Goal: Information Seeking & Learning: Learn about a topic

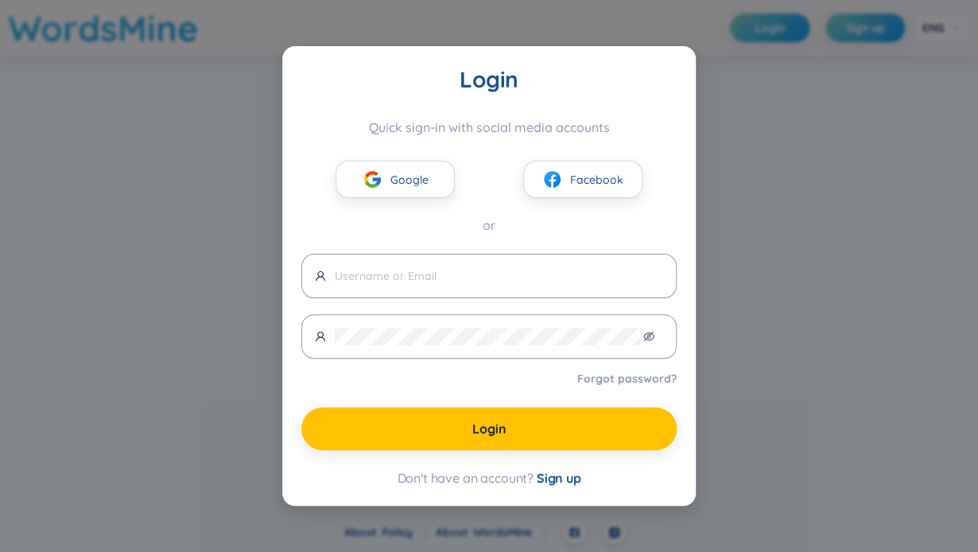
click at [752, 192] on div "Login Quick sign-in with social media accounts Google Facebook or Forgot passwo…" at bounding box center [489, 276] width 978 height 552
click at [197, 367] on div "Login Quick sign-in with social media accounts Google Facebook or Forgot passwo…" at bounding box center [489, 276] width 978 height 552
click at [420, 180] on span "Google" at bounding box center [409, 179] width 38 height 17
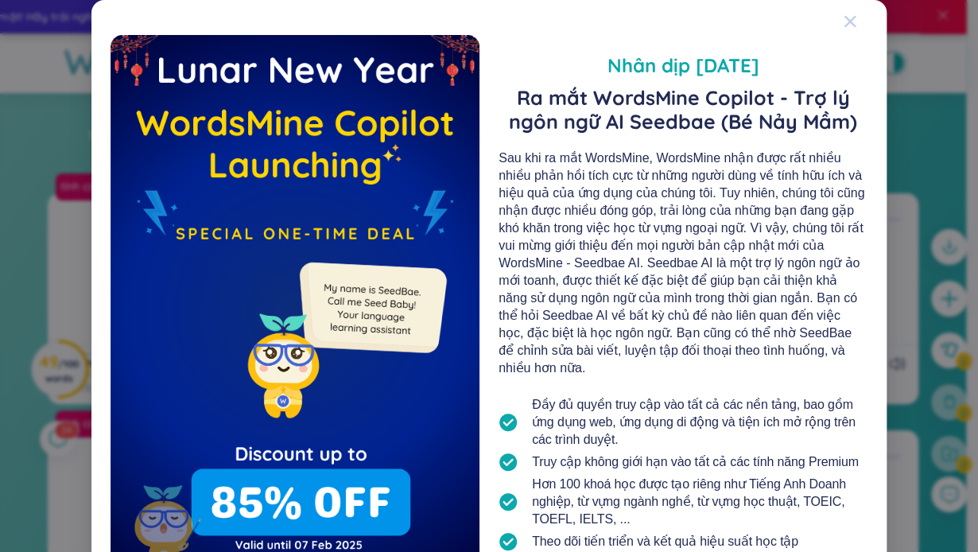
click at [844, 19] on icon "Close" at bounding box center [849, 21] width 11 height 11
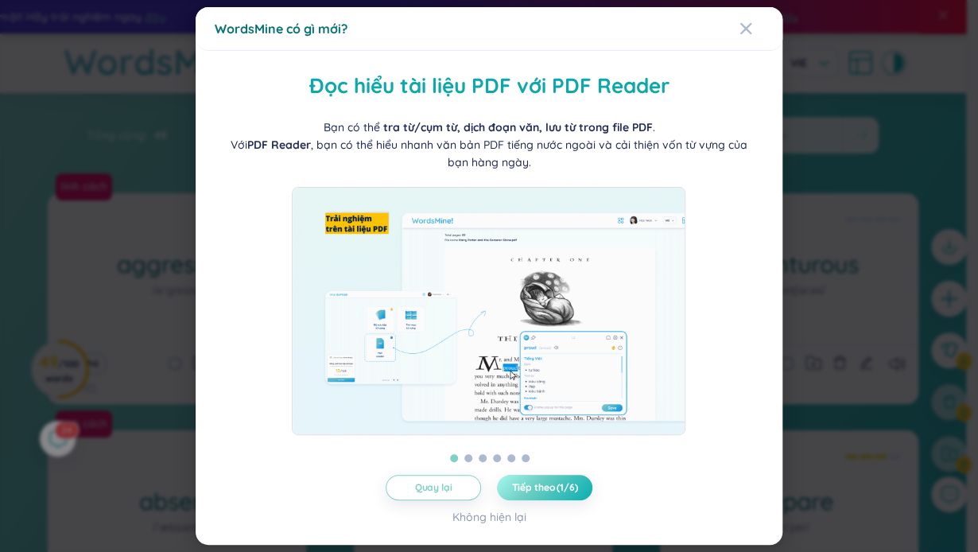
click at [534, 500] on button "Tiếp theo (1/6)" at bounding box center [544, 487] width 95 height 25
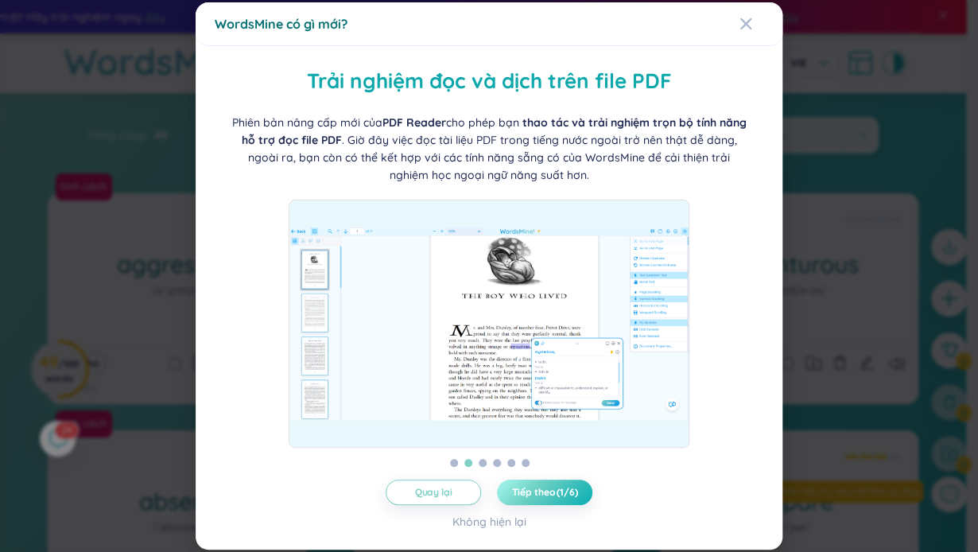
click at [534, 500] on button "Tiếp theo (1/6)" at bounding box center [544, 491] width 95 height 25
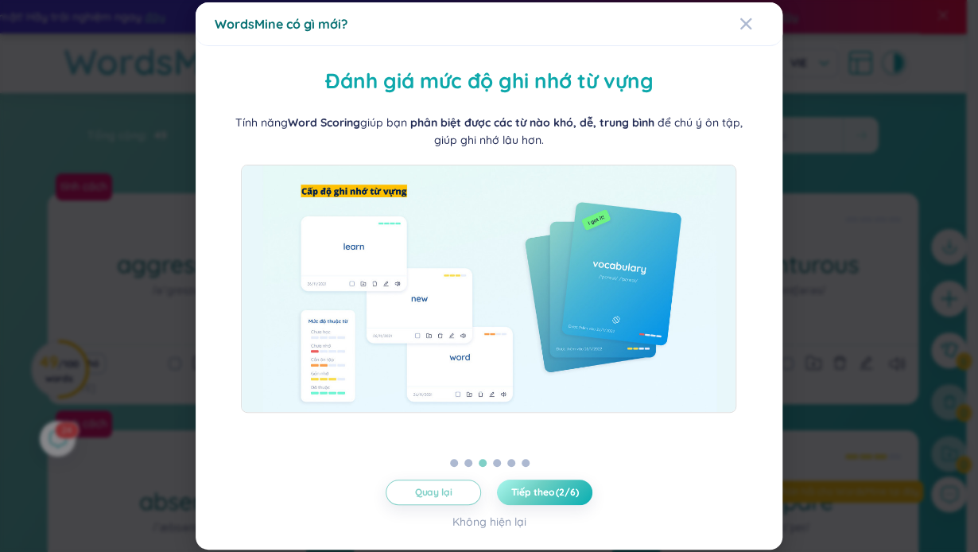
click at [534, 500] on button "Tiếp theo (2/6)" at bounding box center [544, 491] width 95 height 25
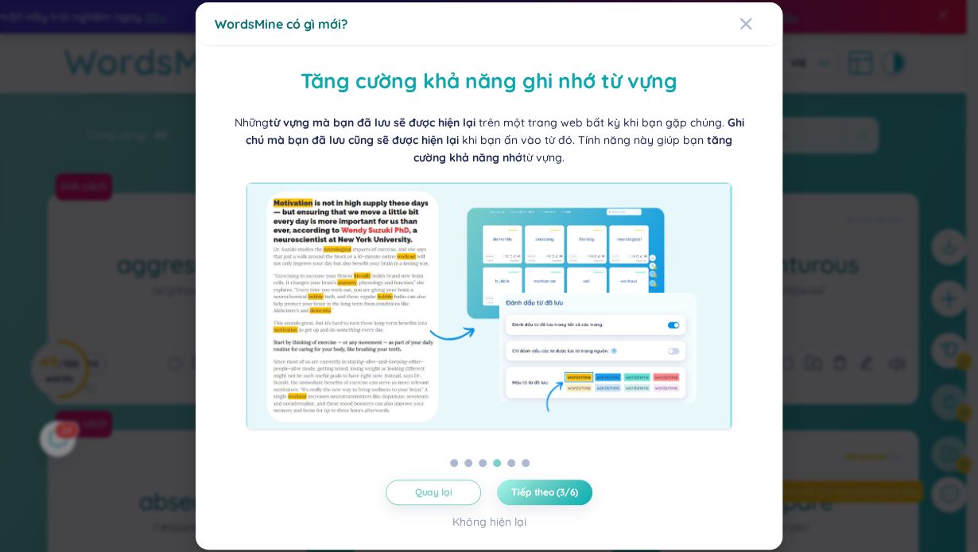
click at [534, 500] on button "Tiếp theo (3/6)" at bounding box center [544, 491] width 95 height 25
click at [534, 500] on button "Tiếp theo (4/6)" at bounding box center [544, 491] width 95 height 25
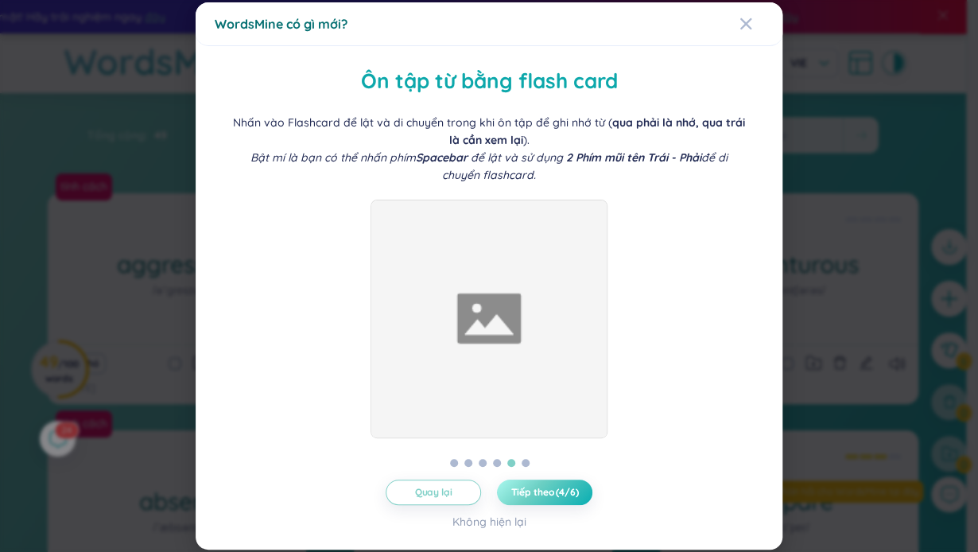
click at [534, 500] on button "Tiếp theo (4/6)" at bounding box center [544, 491] width 95 height 25
click at [534, 500] on button "Tiếp theo (5/6)" at bounding box center [544, 491] width 95 height 25
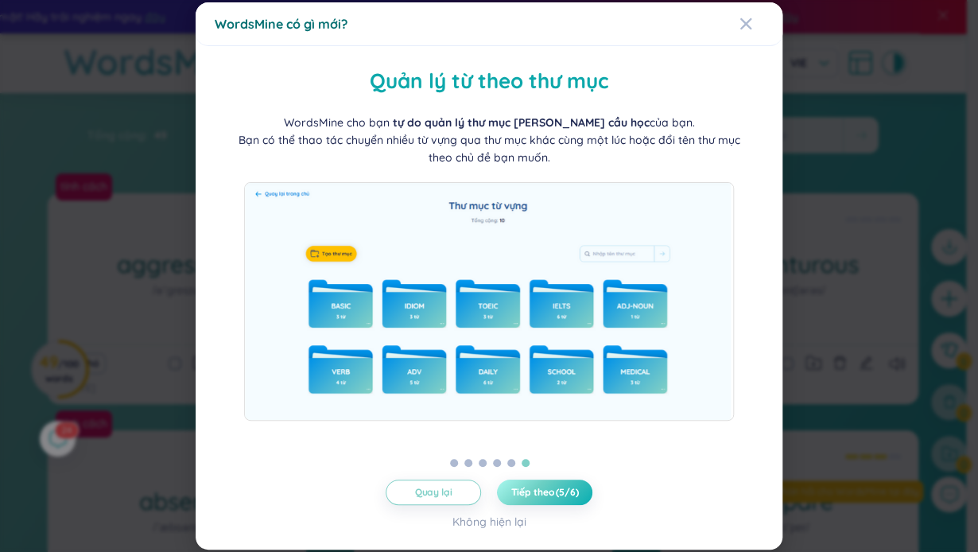
click at [534, 500] on button "Tiếp theo (5/6)" at bounding box center [544, 491] width 95 height 25
click at [534, 500] on button "Bắt đầu ngay!" at bounding box center [544, 491] width 95 height 25
click at [534, 500] on body "Wordsmine Copilot đã có mặt! Hãy trải nghiệm ngay đây Wordsmine Copilot đã có m…" at bounding box center [483, 276] width 966 height 552
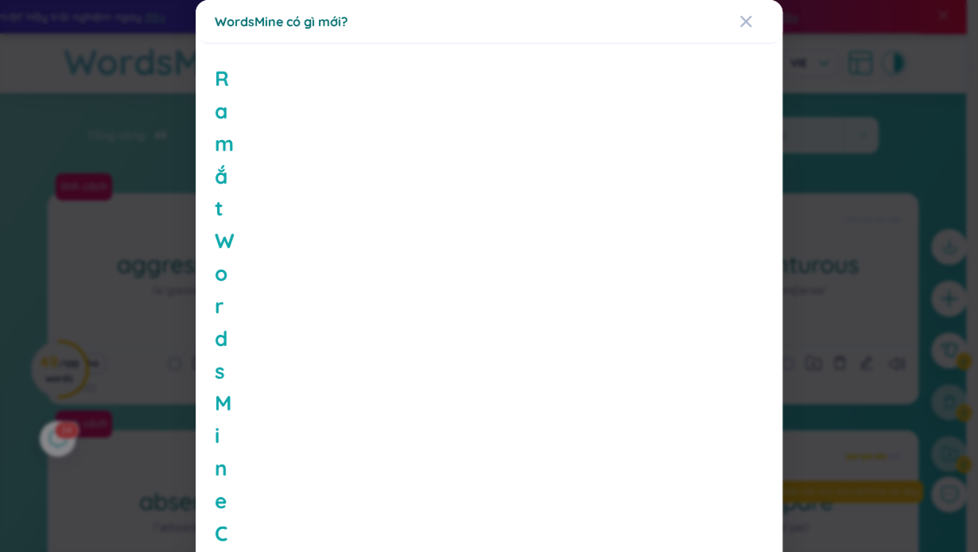
click at [534, 500] on body "Wordsmine Copilot đã có mặt! Hãy trải nghiệm ngay đây Wordsmine Copilot đã có m…" at bounding box center [483, 276] width 966 height 552
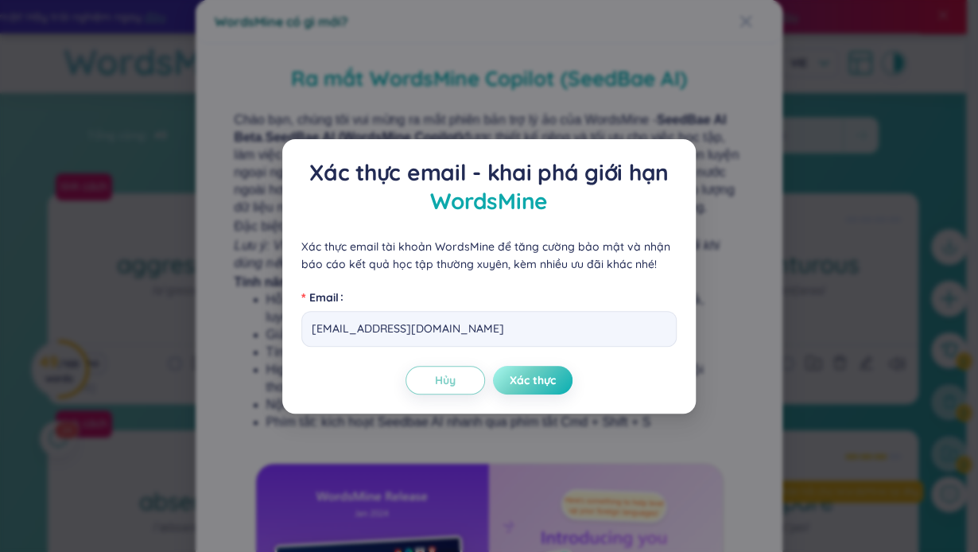
click at [518, 366] on button "Xác thực" at bounding box center [532, 380] width 79 height 29
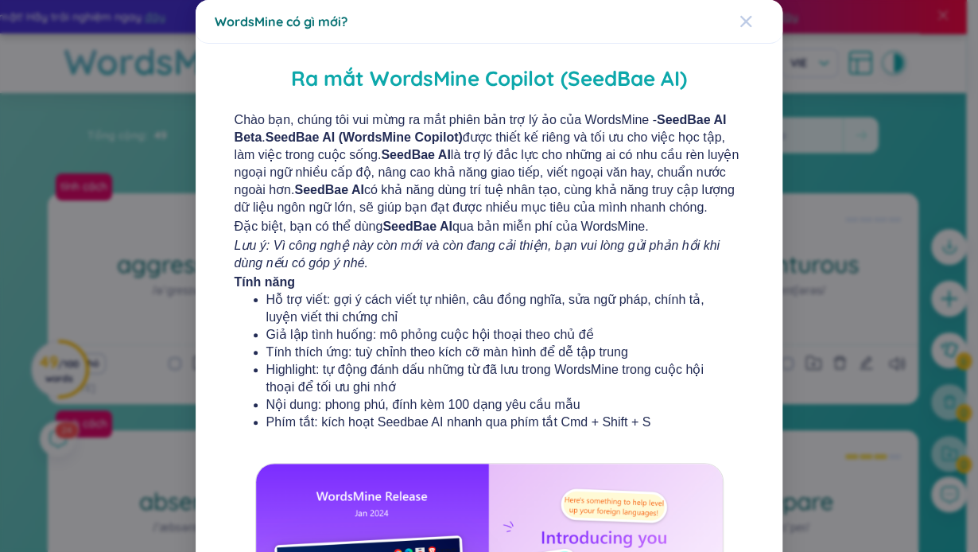
click at [740, 19] on icon "Close" at bounding box center [745, 21] width 11 height 11
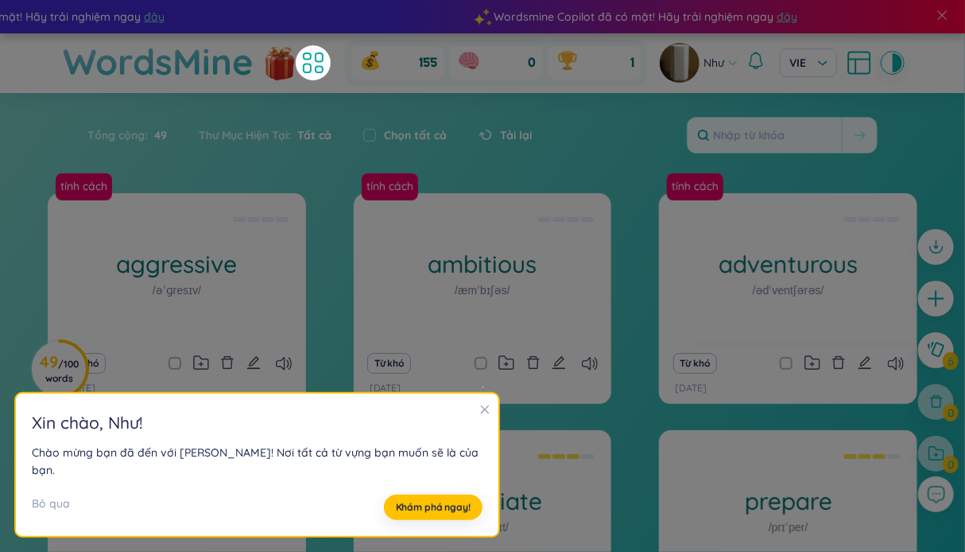
click at [479, 415] on icon "close" at bounding box center [484, 409] width 11 height 11
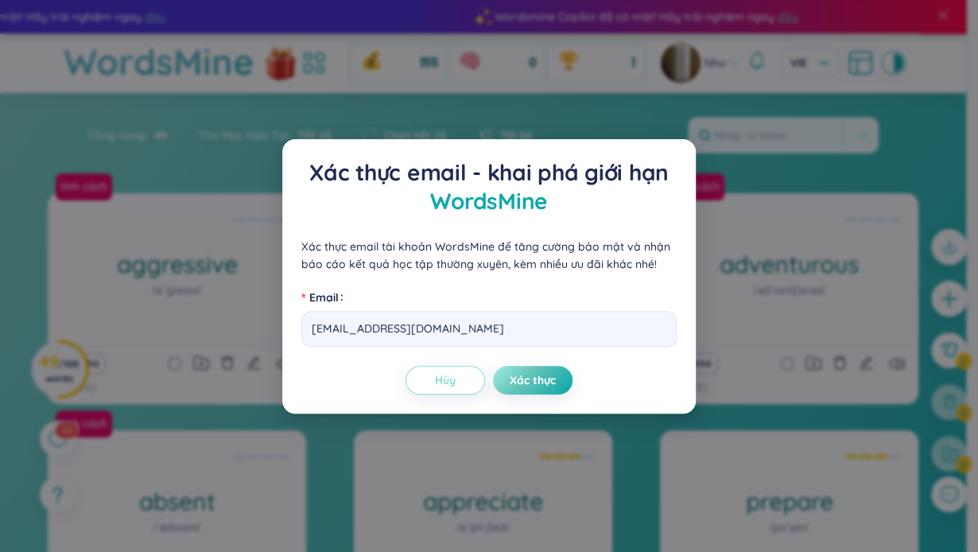
click at [456, 374] on button "Hủy" at bounding box center [444, 380] width 79 height 29
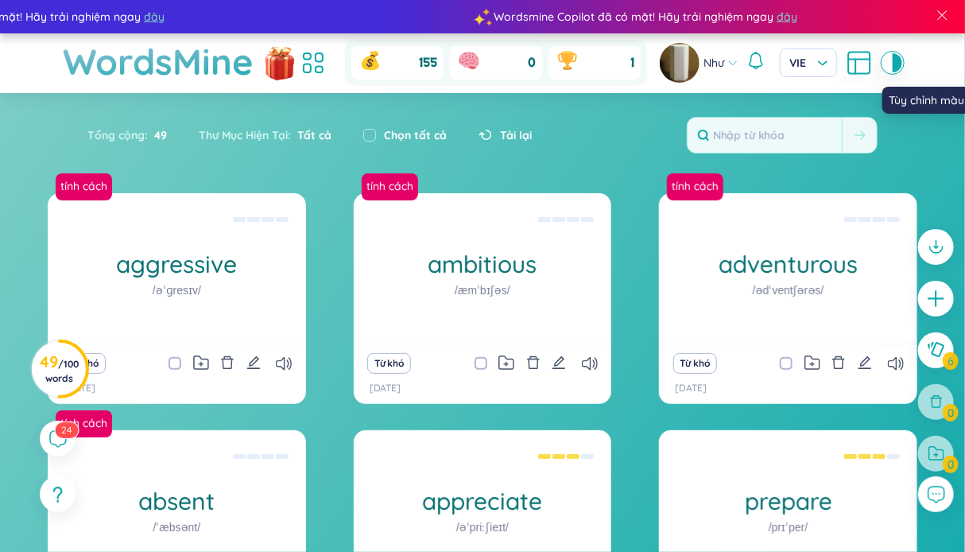
click at [884, 64] on div at bounding box center [888, 62] width 10 height 19
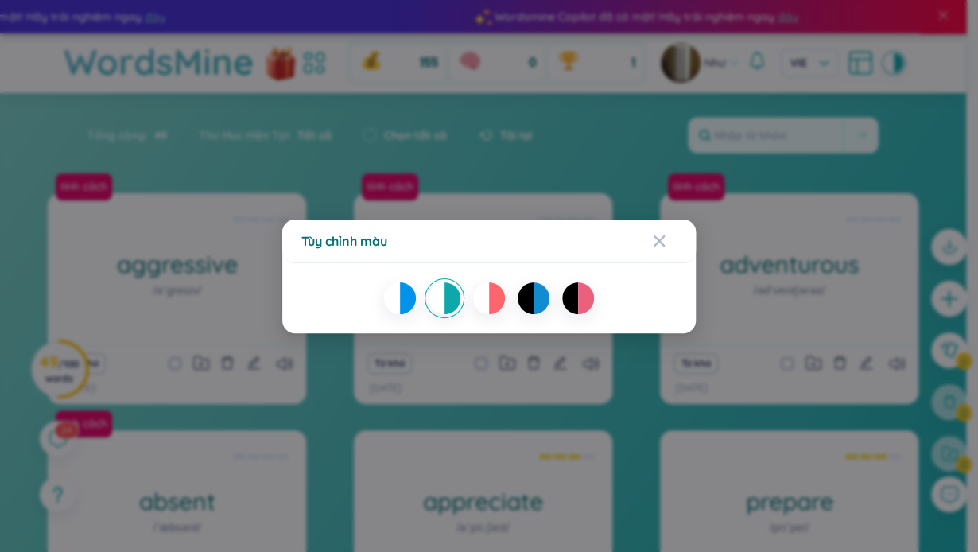
click at [531, 308] on div at bounding box center [526, 298] width 16 height 32
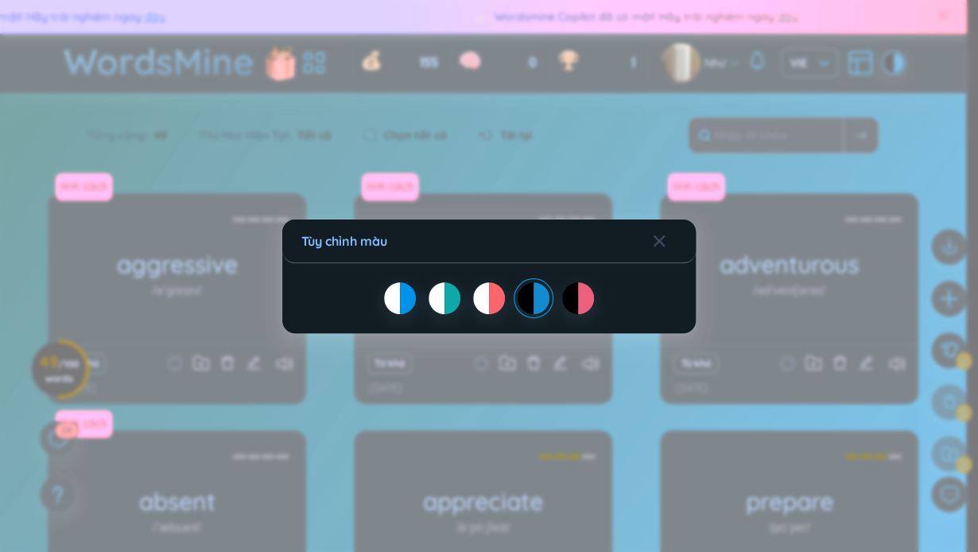
click at [657, 355] on div "Tùy chỉnh màu" at bounding box center [489, 276] width 978 height 552
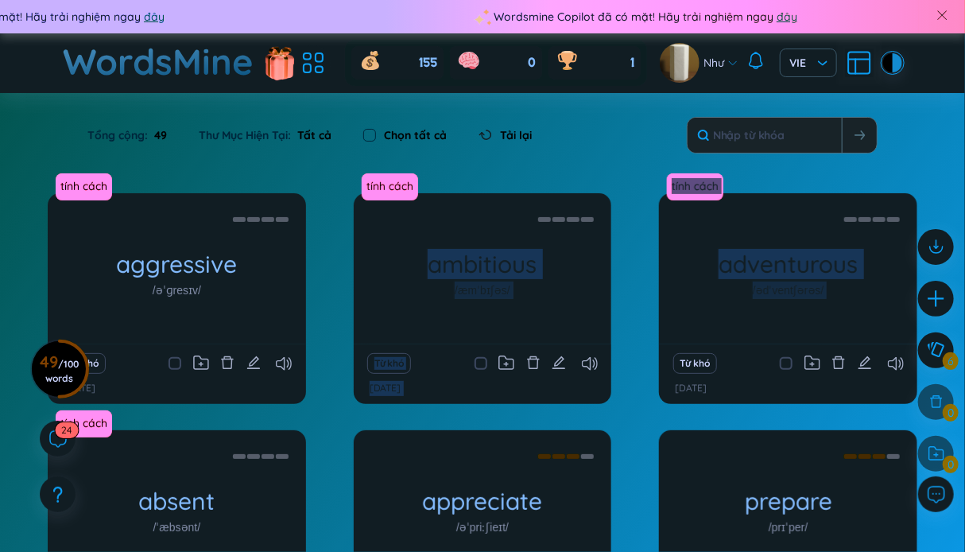
drag, startPoint x: 657, startPoint y: 355, endPoint x: 619, endPoint y: 290, distance: 74.8
click at [619, 290] on div "tính cách aggressive /əˈɡresɪv/ adjective hùng hổ, [PERSON_NAME], hiếu chiến Eg…" at bounding box center [483, 426] width 870 height 467
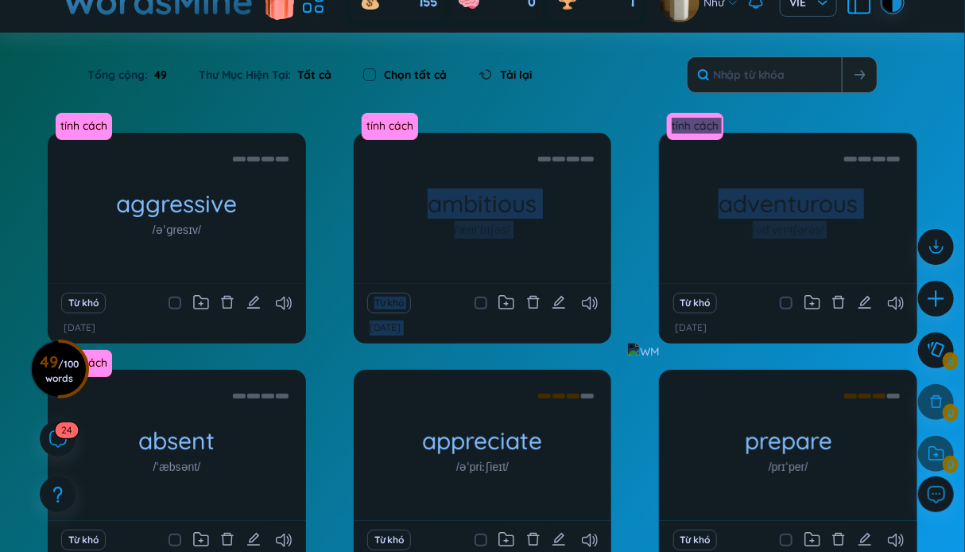
scroll to position [60, 0]
click at [619, 290] on div "tính cách aggressive /əˈɡresɪv/ adjective hùng hổ, [PERSON_NAME], hiếu chiến Eg…" at bounding box center [483, 366] width 870 height 467
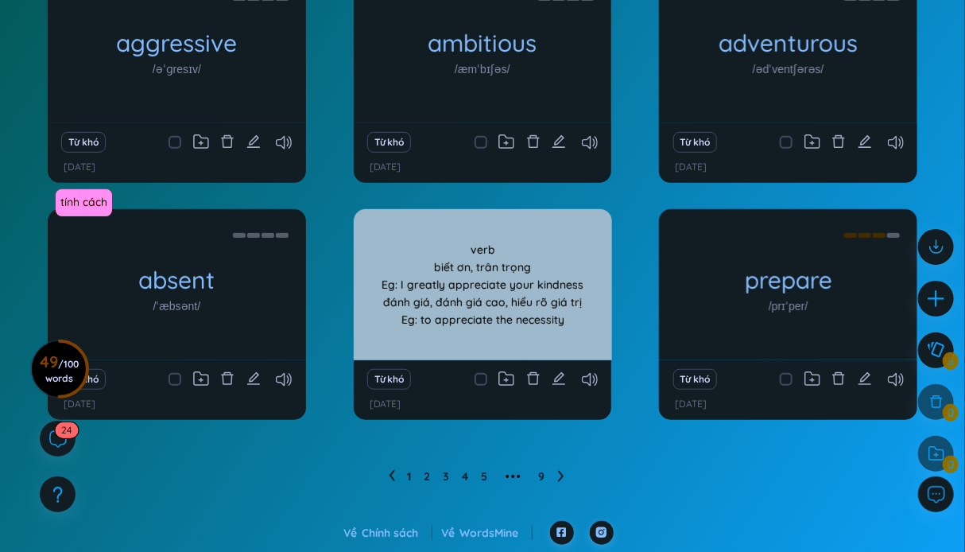
scroll to position [0, 0]
